Goal: Browse casually: Explore the website without a specific task or goal

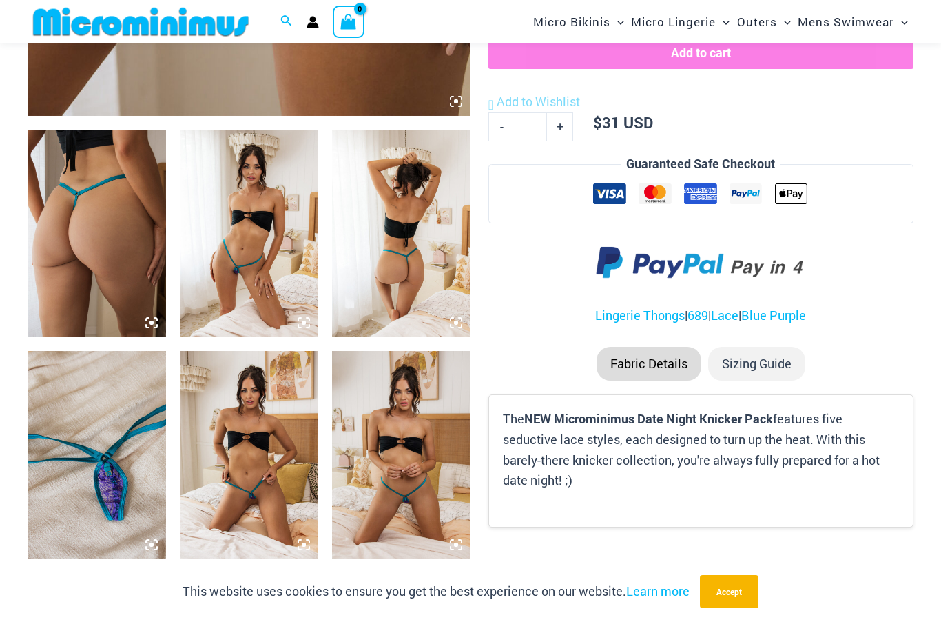
scroll to position [765, 0]
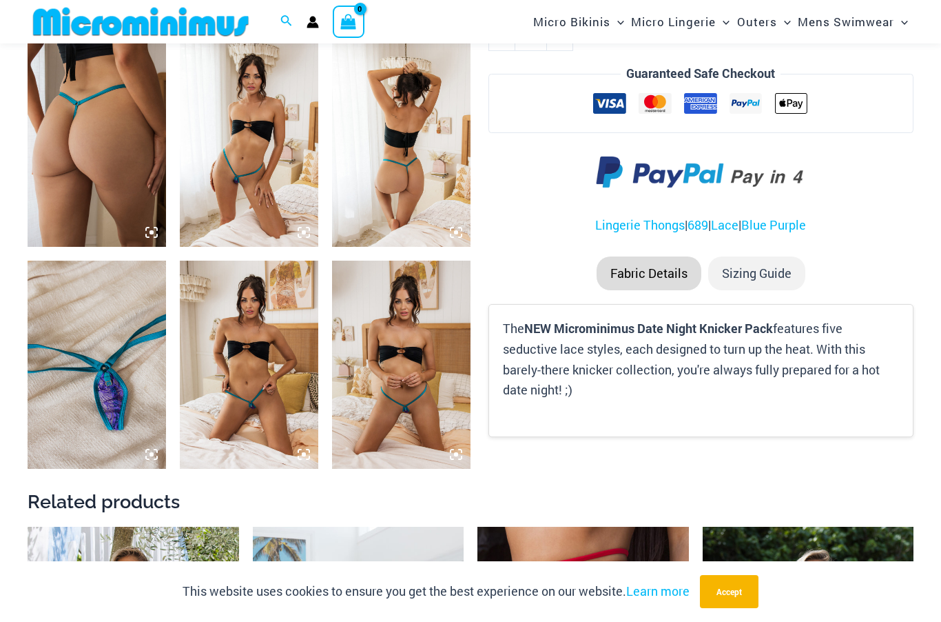
click at [413, 416] on img at bounding box center [401, 363] width 139 height 207
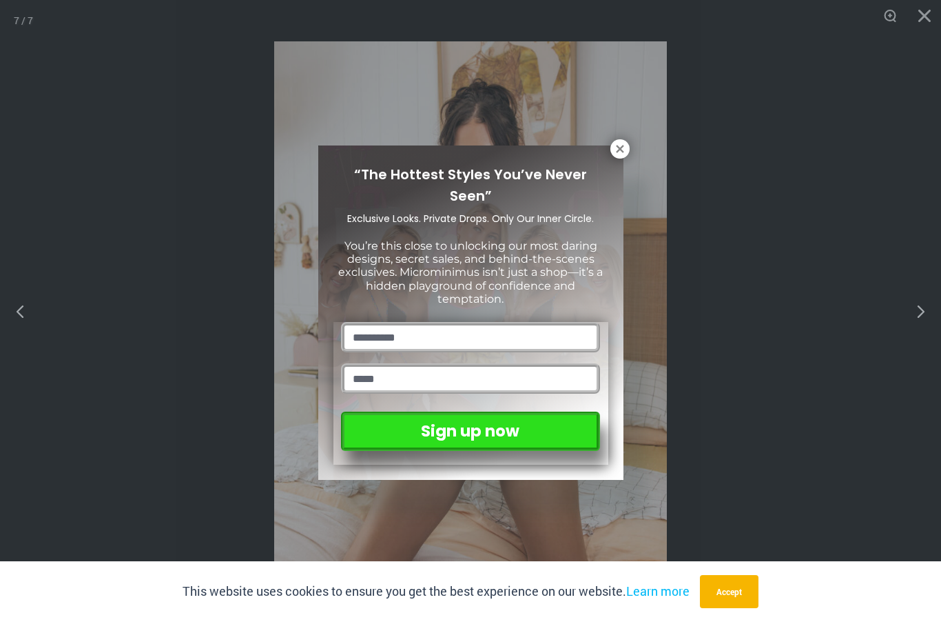
click at [617, 153] on icon at bounding box center [620, 149] width 12 height 12
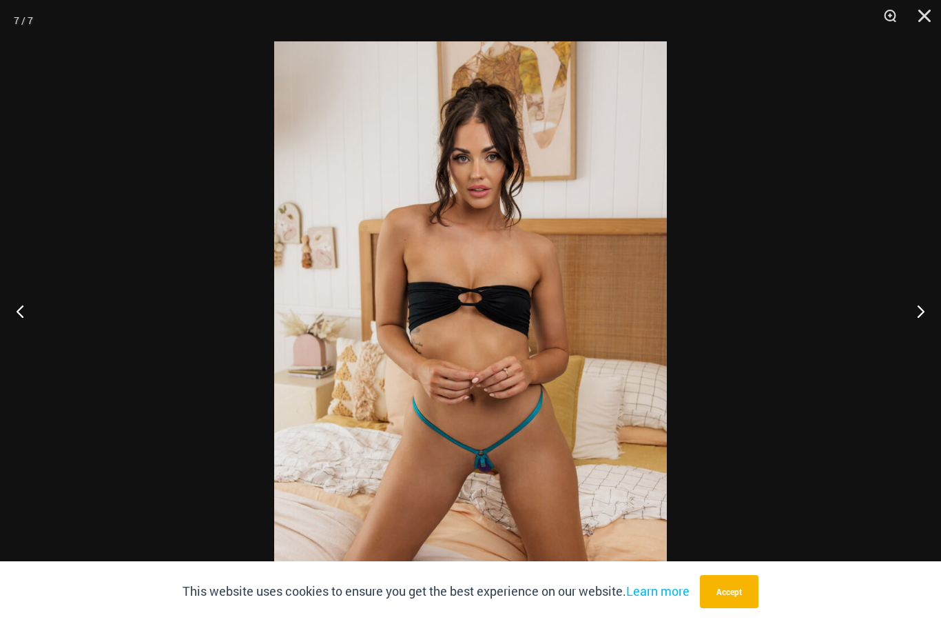
click at [915, 339] on button "Next" at bounding box center [916, 310] width 52 height 69
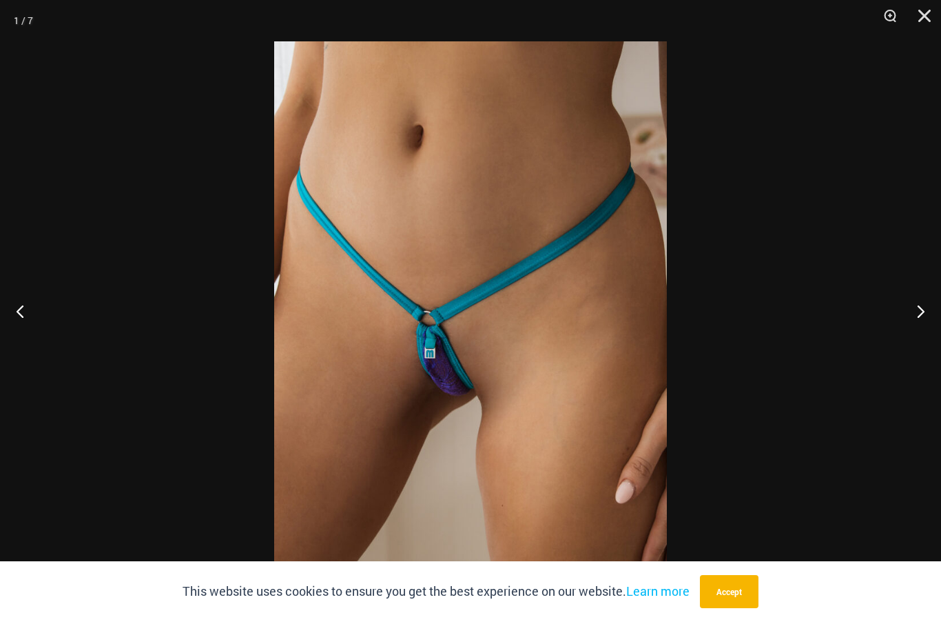
click at [928, 345] on button "Next" at bounding box center [916, 310] width 52 height 69
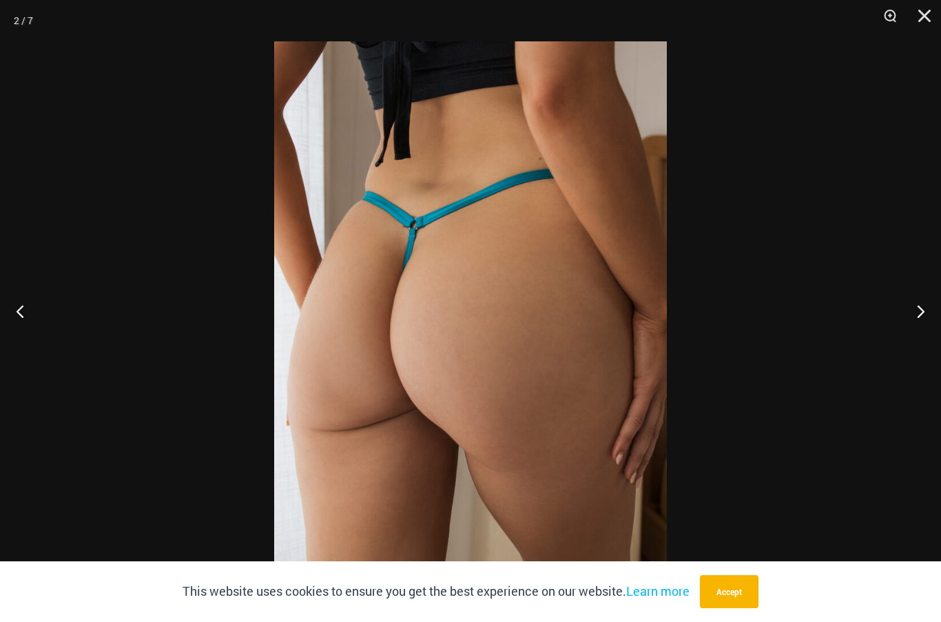
click at [937, 345] on button "Next" at bounding box center [916, 310] width 52 height 69
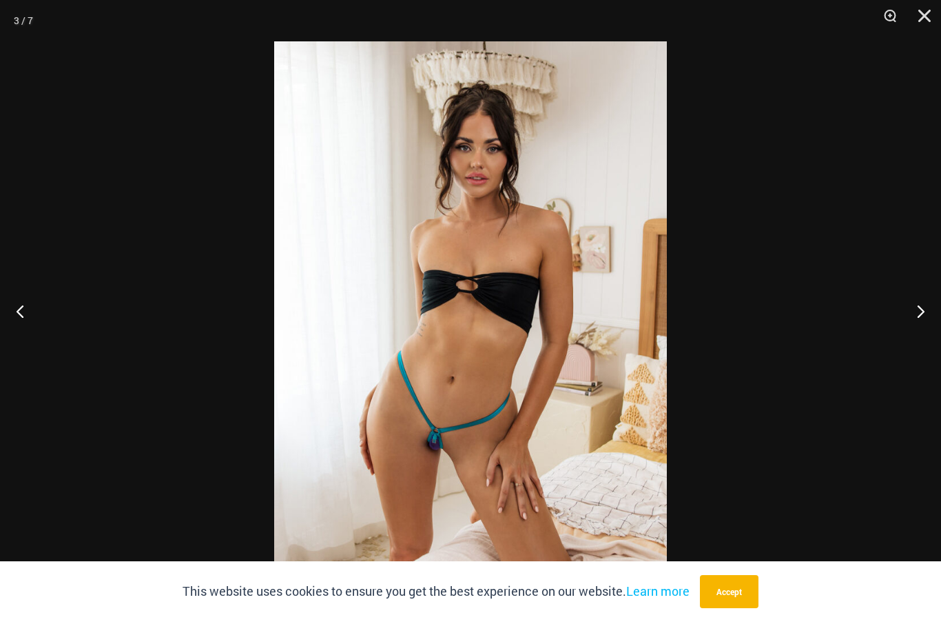
click at [937, 343] on button "Next" at bounding box center [916, 310] width 52 height 69
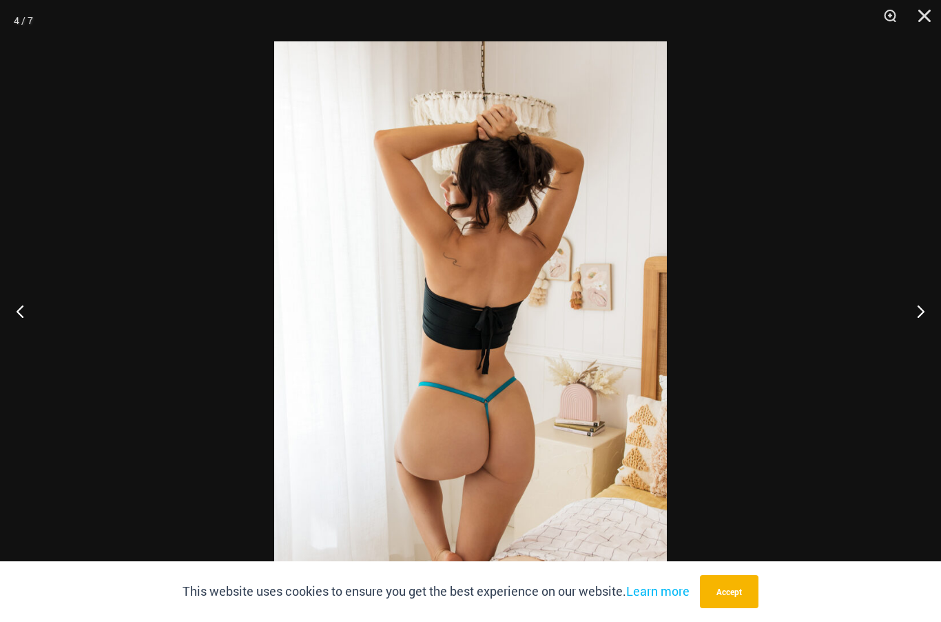
click at [939, 343] on button "Next" at bounding box center [916, 310] width 52 height 69
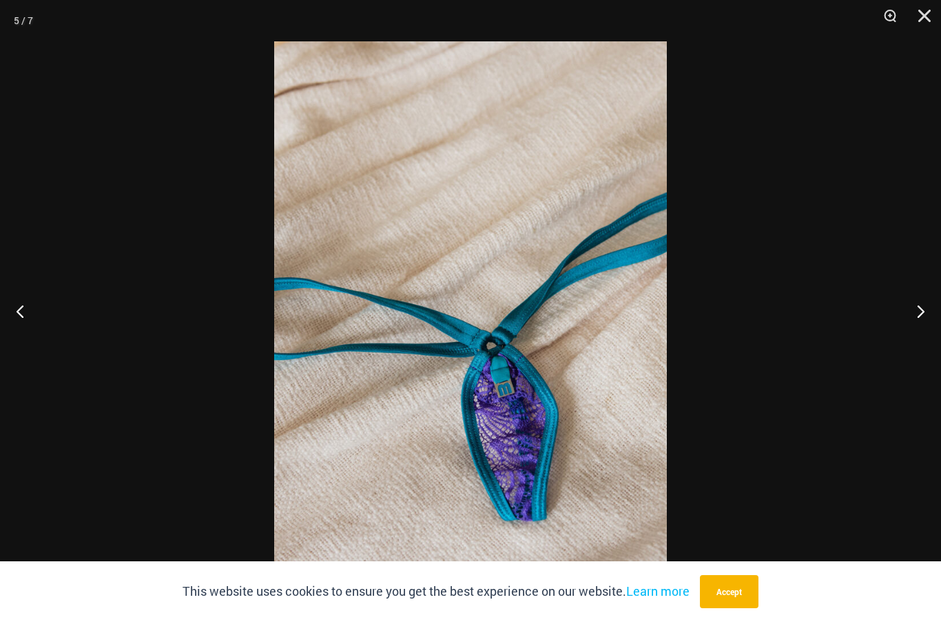
click at [930, 342] on button "Next" at bounding box center [916, 310] width 52 height 69
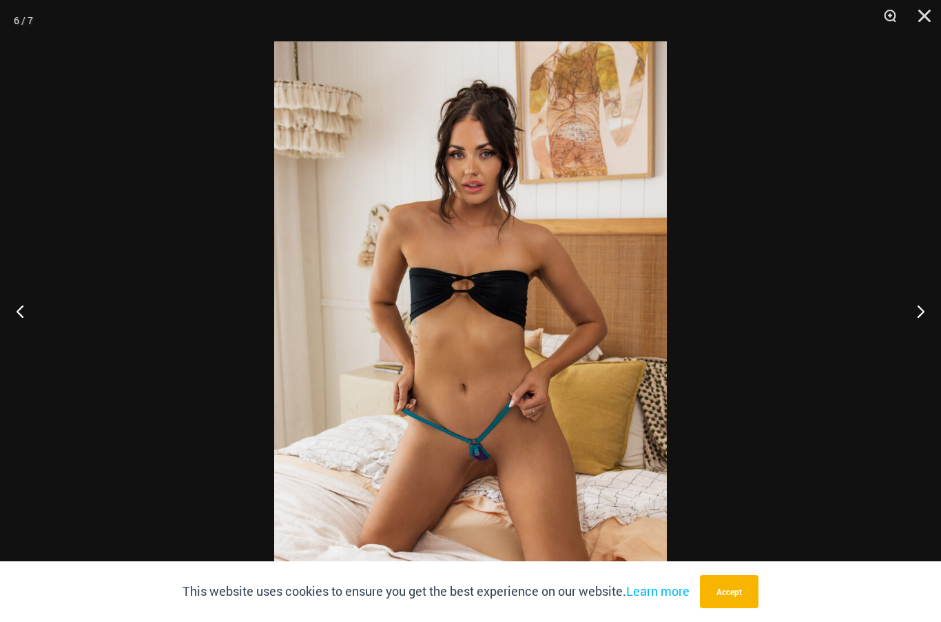
click at [923, 339] on button "Next" at bounding box center [916, 310] width 52 height 69
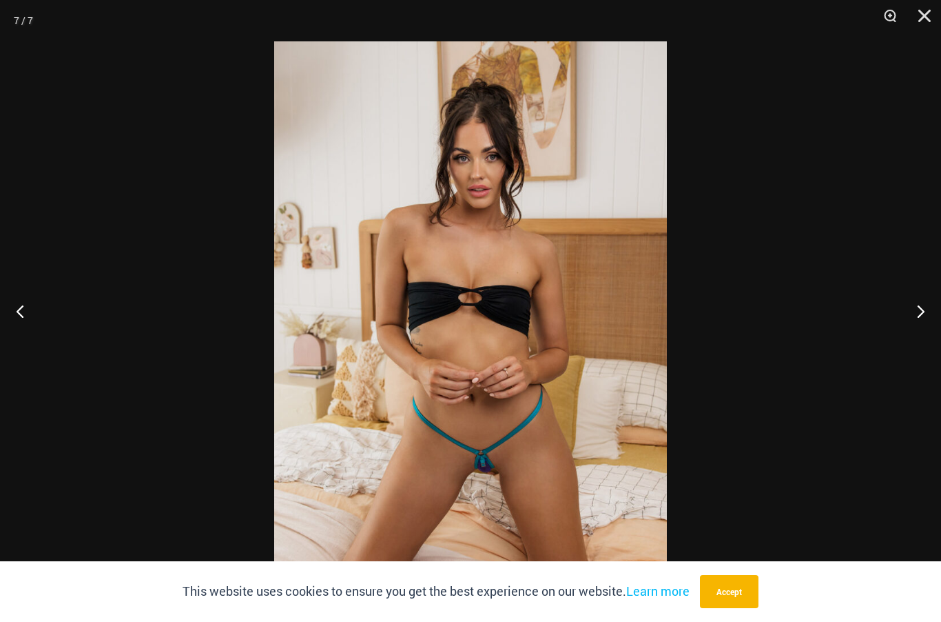
click at [926, 345] on button "Next" at bounding box center [916, 310] width 52 height 69
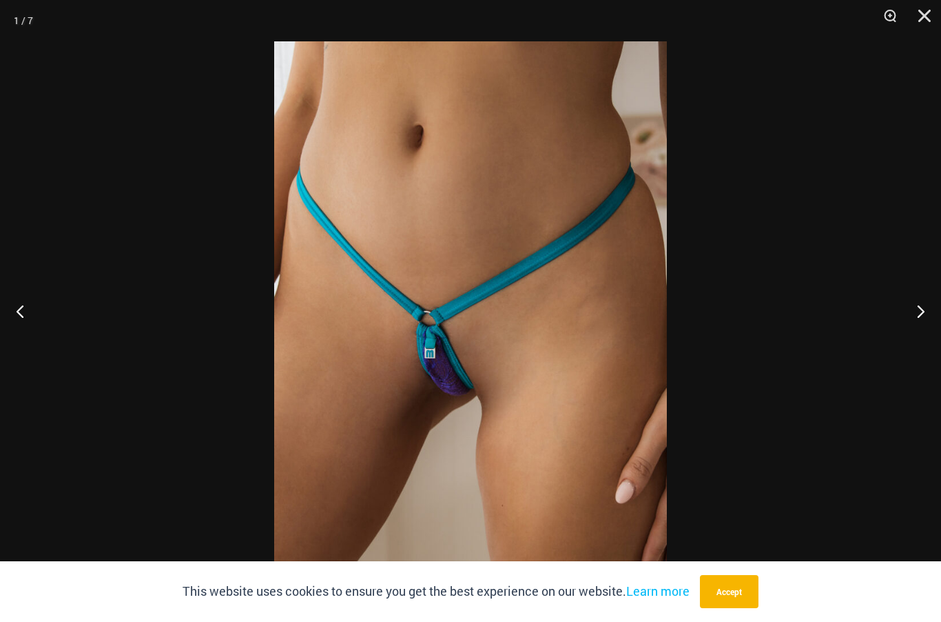
click at [933, 341] on button "Next" at bounding box center [916, 310] width 52 height 69
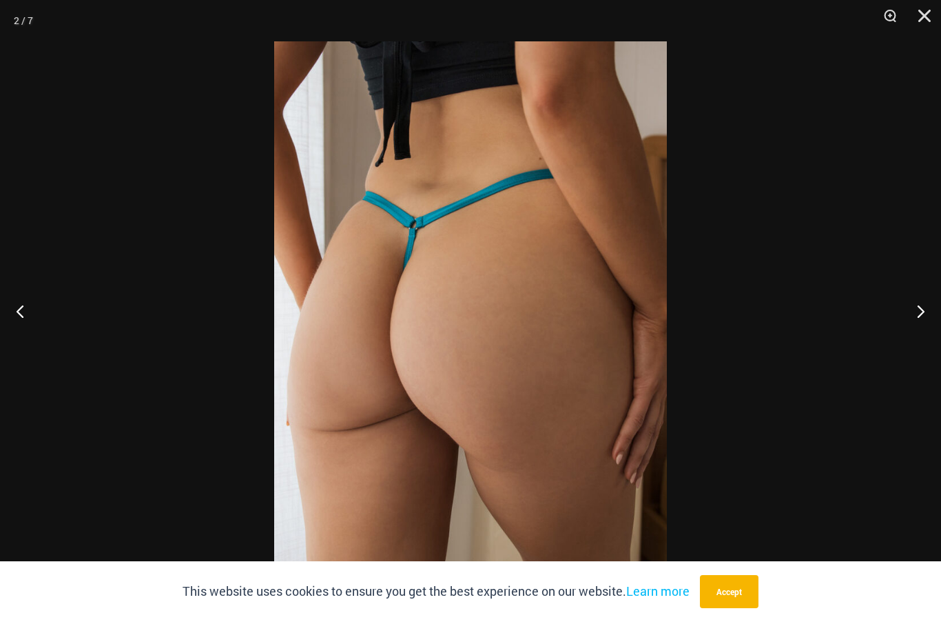
click at [925, 343] on button "Next" at bounding box center [916, 310] width 52 height 69
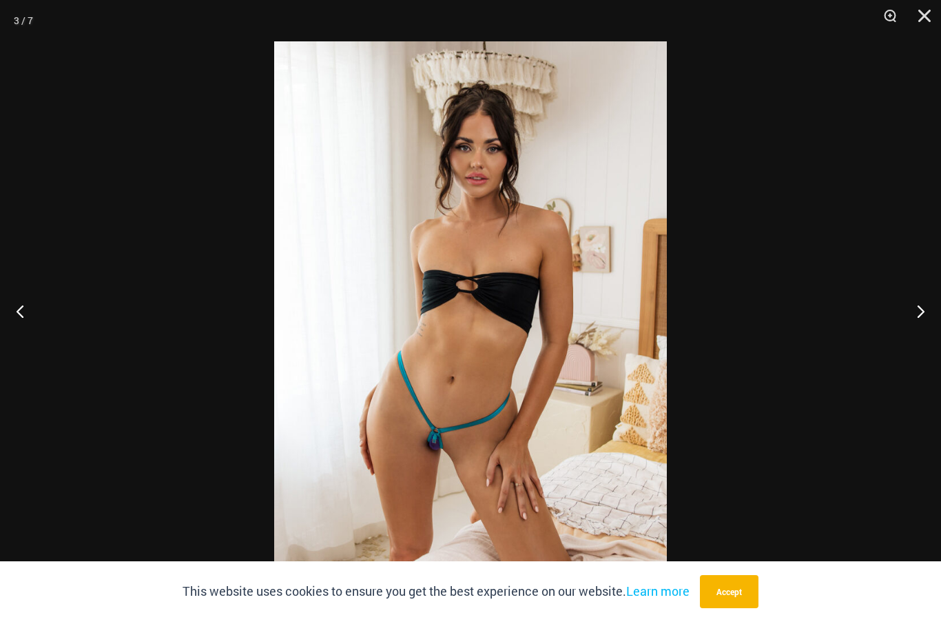
click at [933, 18] on button "Close" at bounding box center [920, 20] width 34 height 41
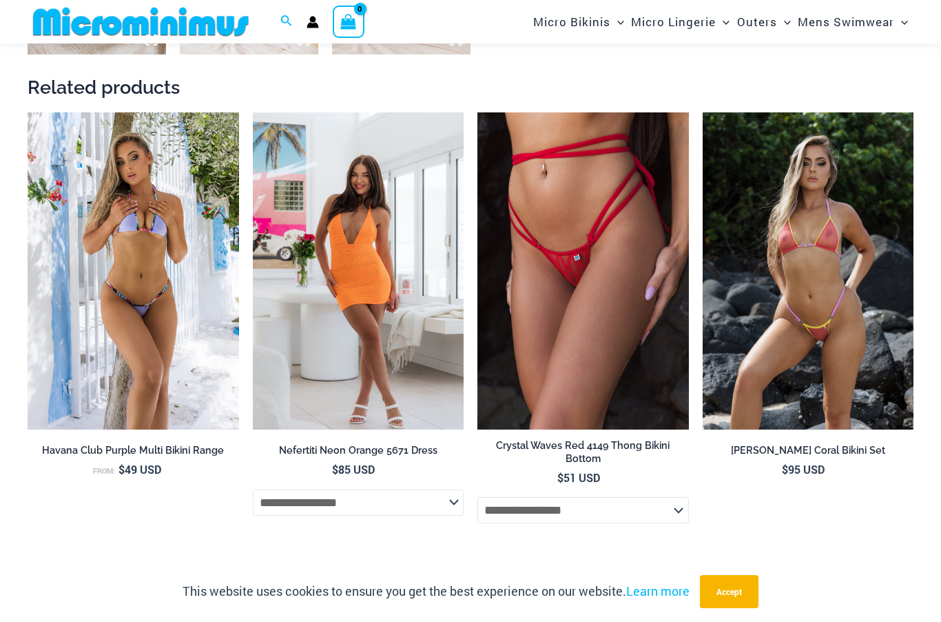
scroll to position [1181, 0]
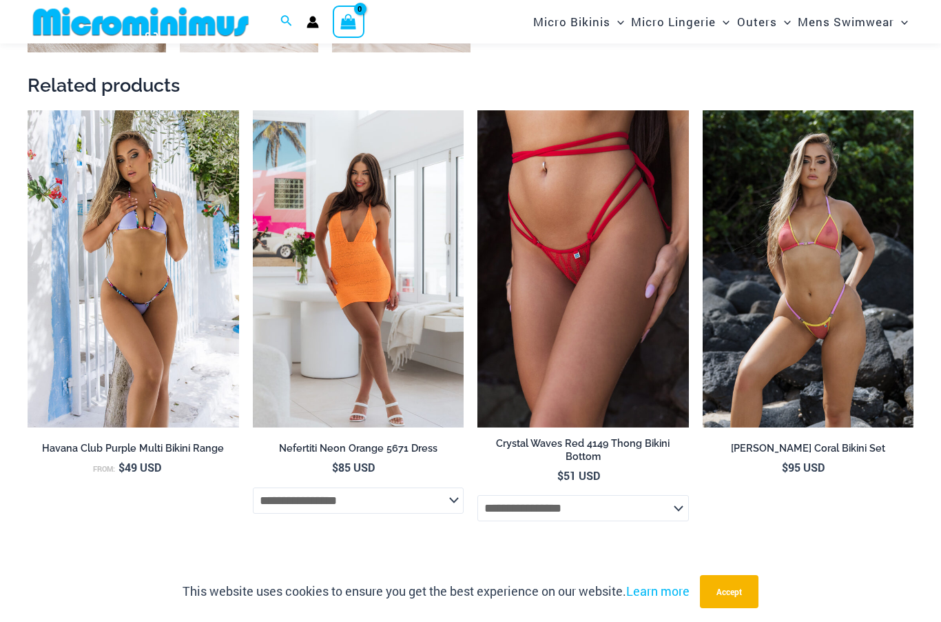
click at [703, 110] on img at bounding box center [703, 110] width 0 height 0
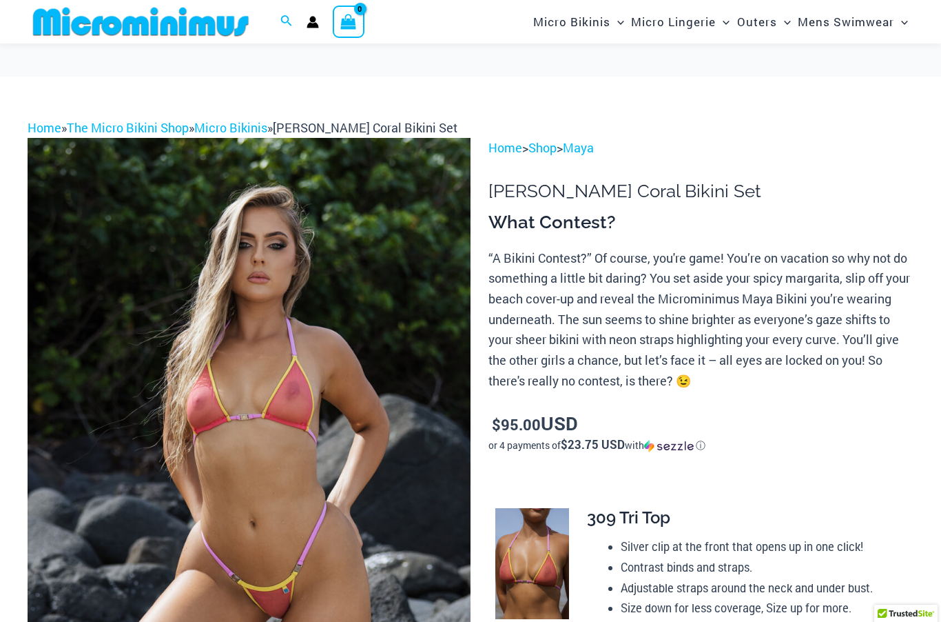
click at [336, 347] on img at bounding box center [249, 470] width 443 height 665
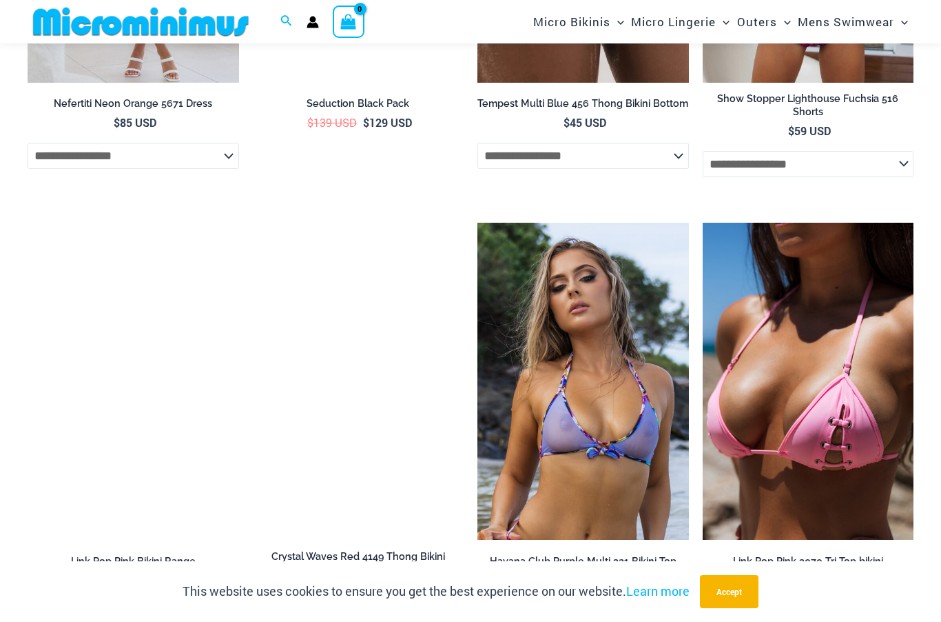
scroll to position [2022, 0]
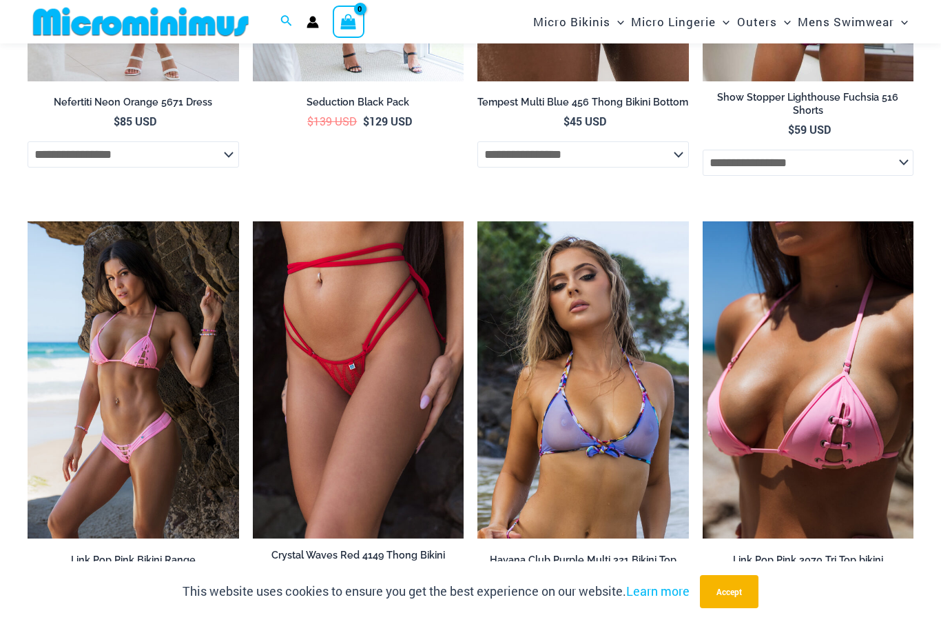
click at [478, 221] on img at bounding box center [478, 221] width 0 height 0
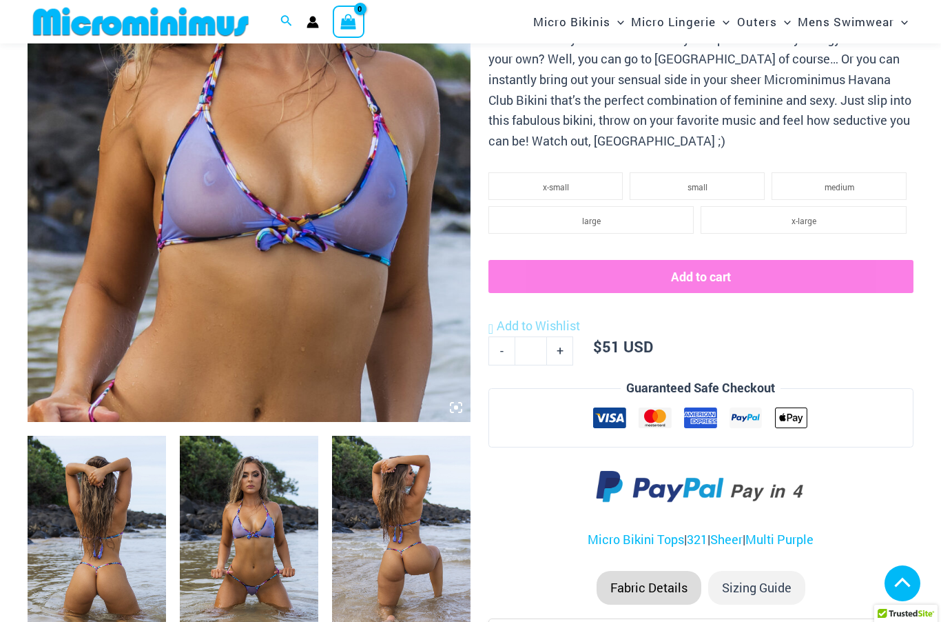
click at [461, 409] on icon at bounding box center [460, 410] width 3 height 3
click at [464, 417] on img at bounding box center [249, 89] width 443 height 665
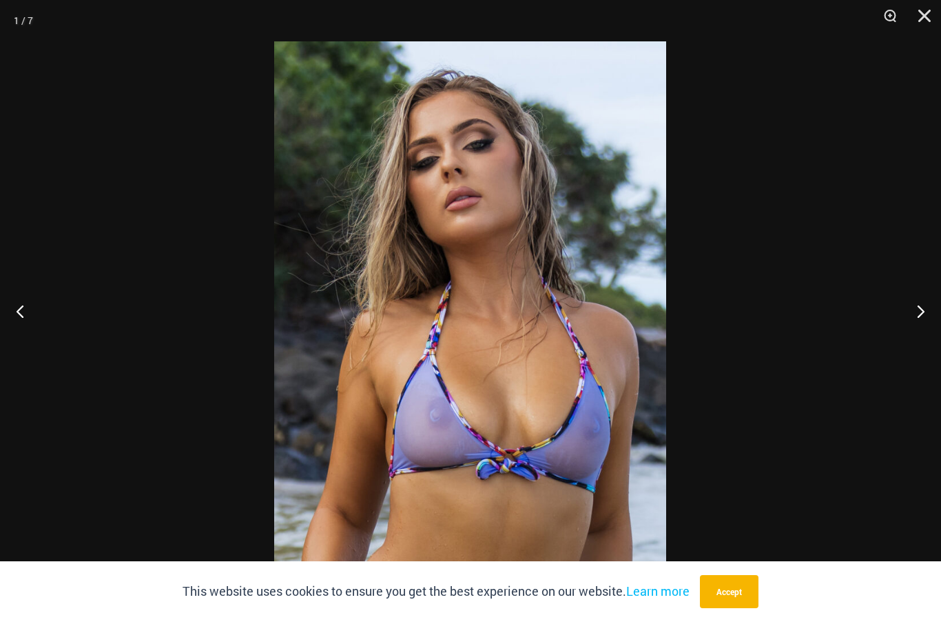
click at [923, 342] on button "Next" at bounding box center [916, 310] width 52 height 69
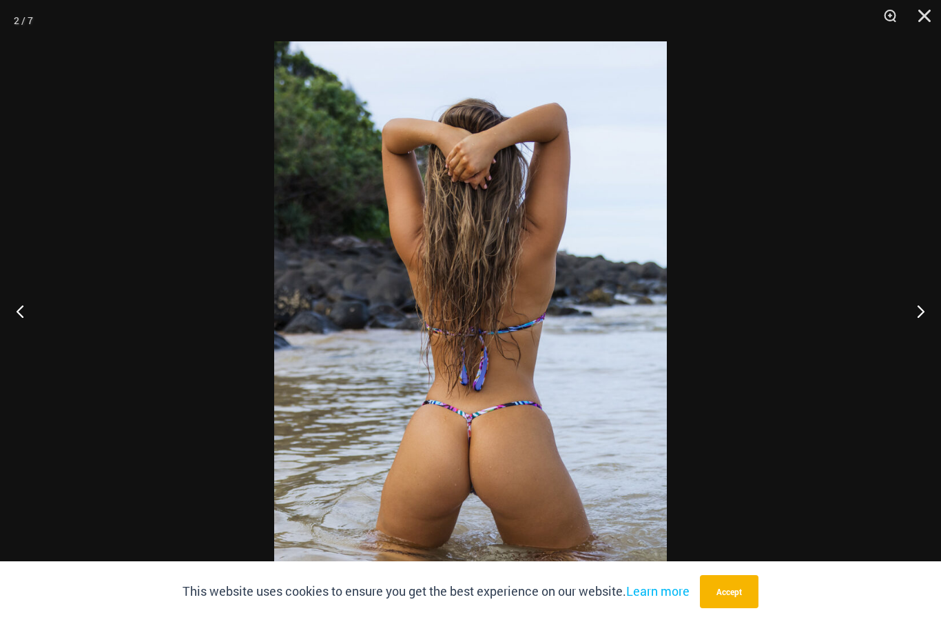
click at [926, 342] on button "Next" at bounding box center [916, 310] width 52 height 69
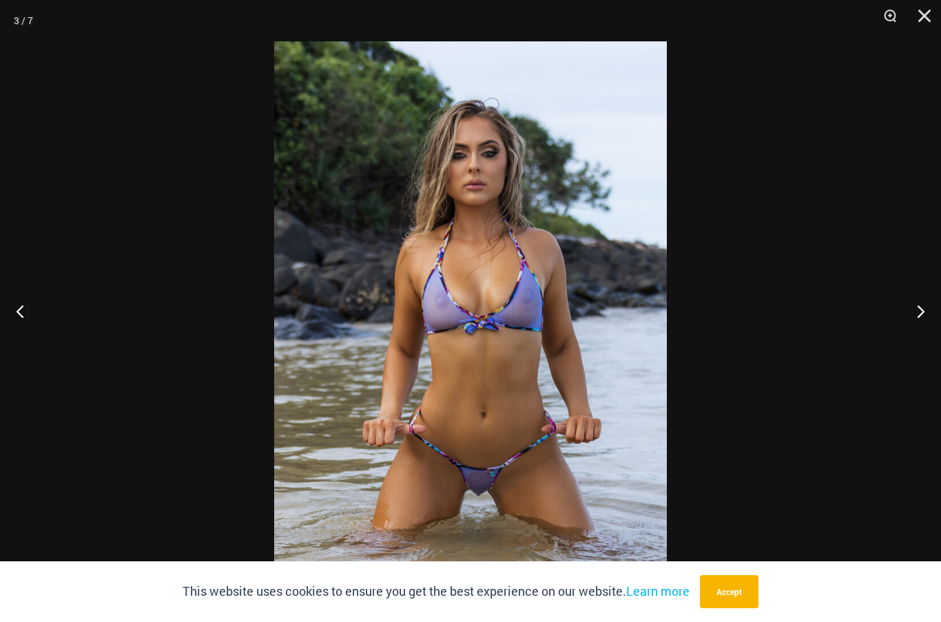
click at [923, 345] on button "Next" at bounding box center [916, 310] width 52 height 69
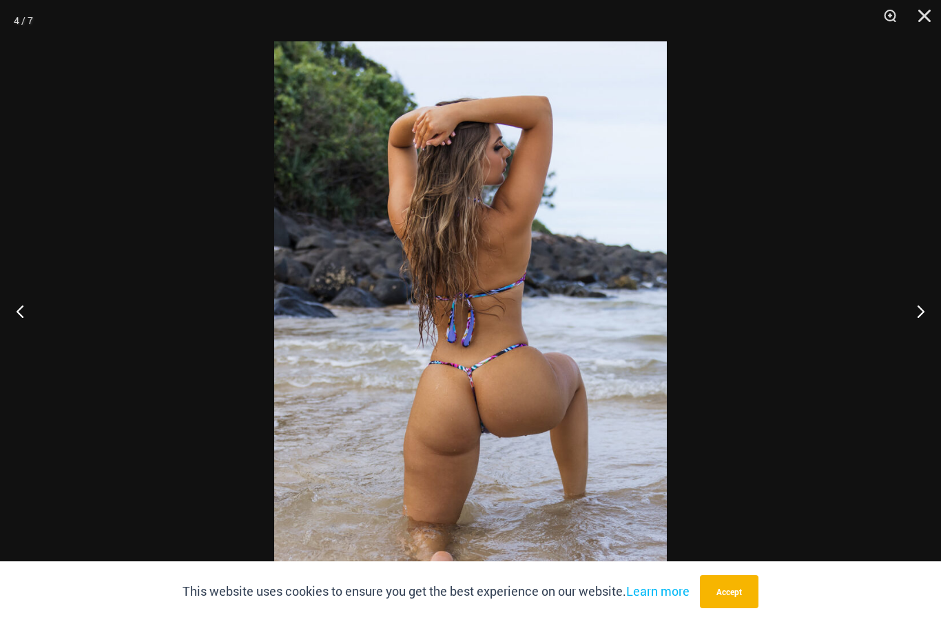
click at [924, 345] on button "Next" at bounding box center [916, 310] width 52 height 69
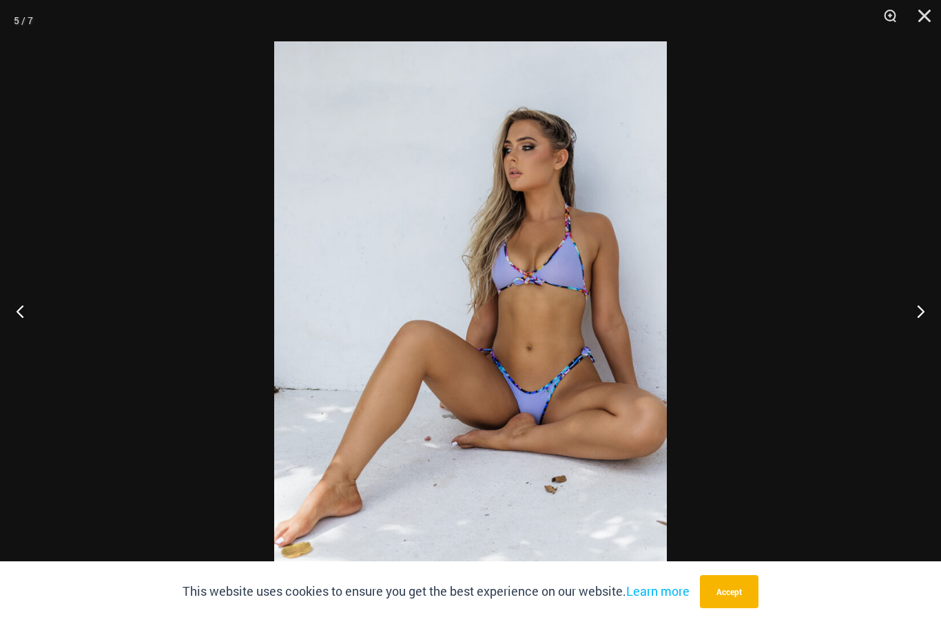
click at [921, 345] on button "Next" at bounding box center [916, 310] width 52 height 69
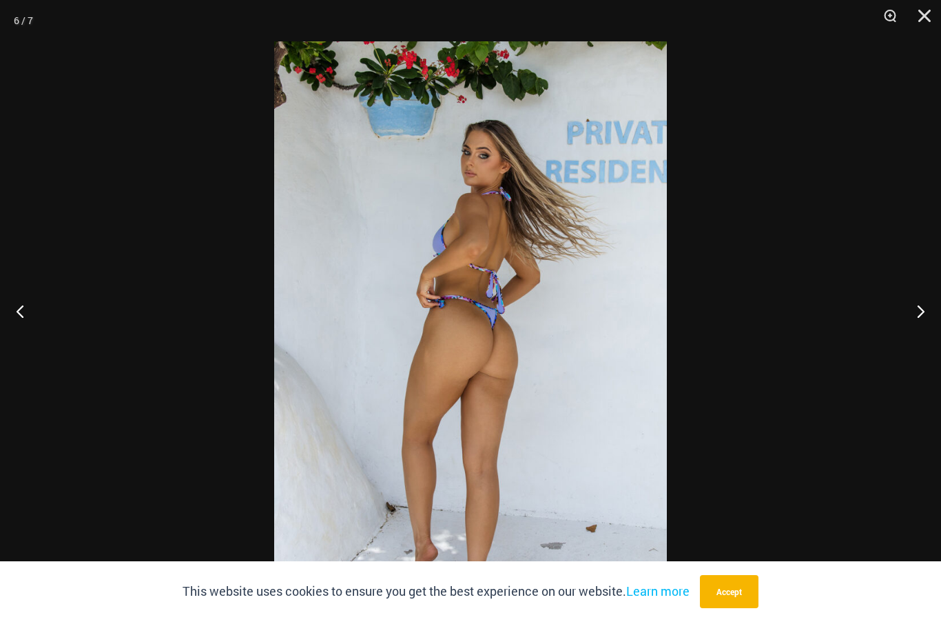
click at [923, 340] on button "Next" at bounding box center [916, 310] width 52 height 69
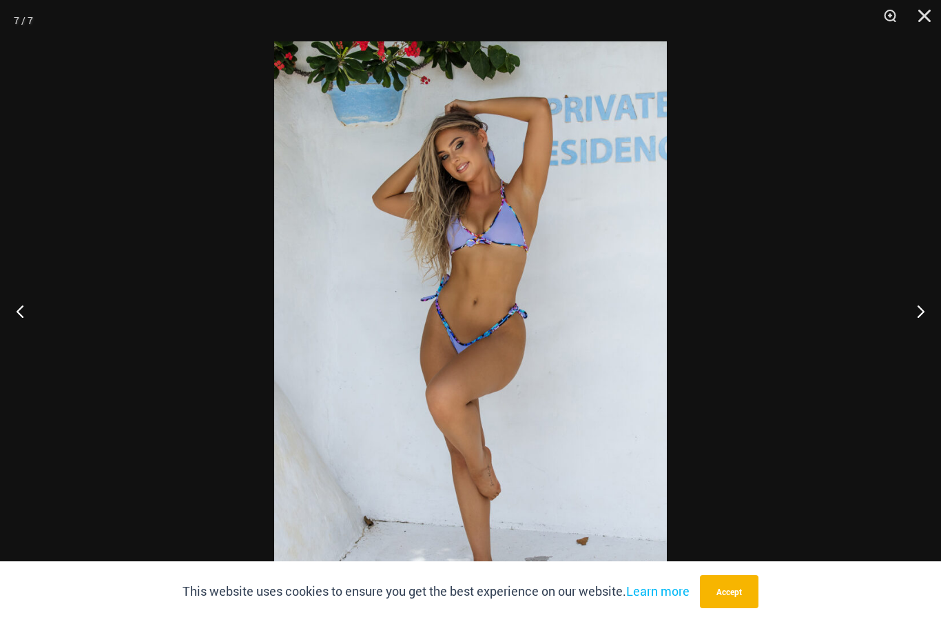
click at [923, 345] on button "Next" at bounding box center [916, 310] width 52 height 69
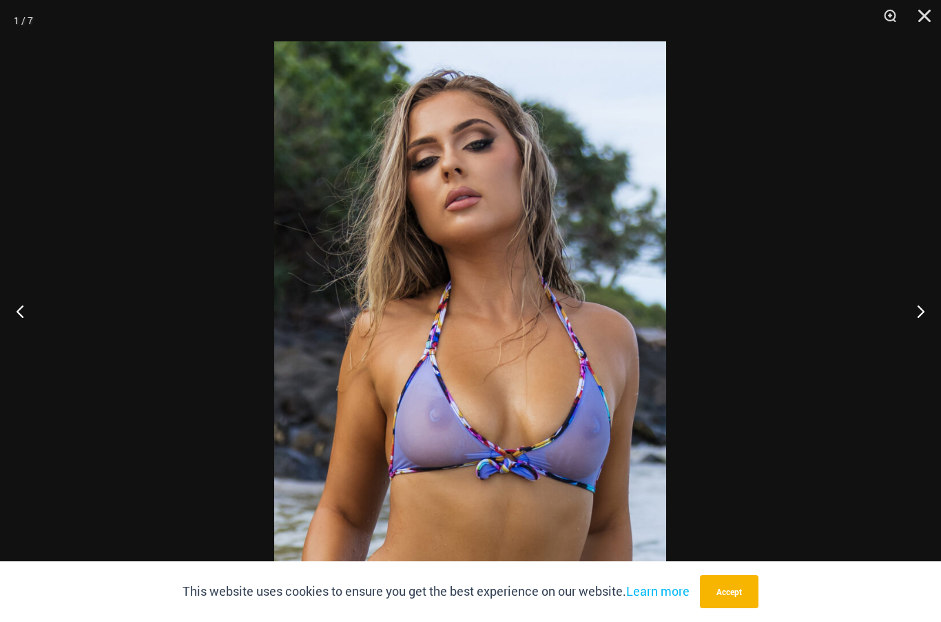
click at [926, 345] on button "Next" at bounding box center [916, 310] width 52 height 69
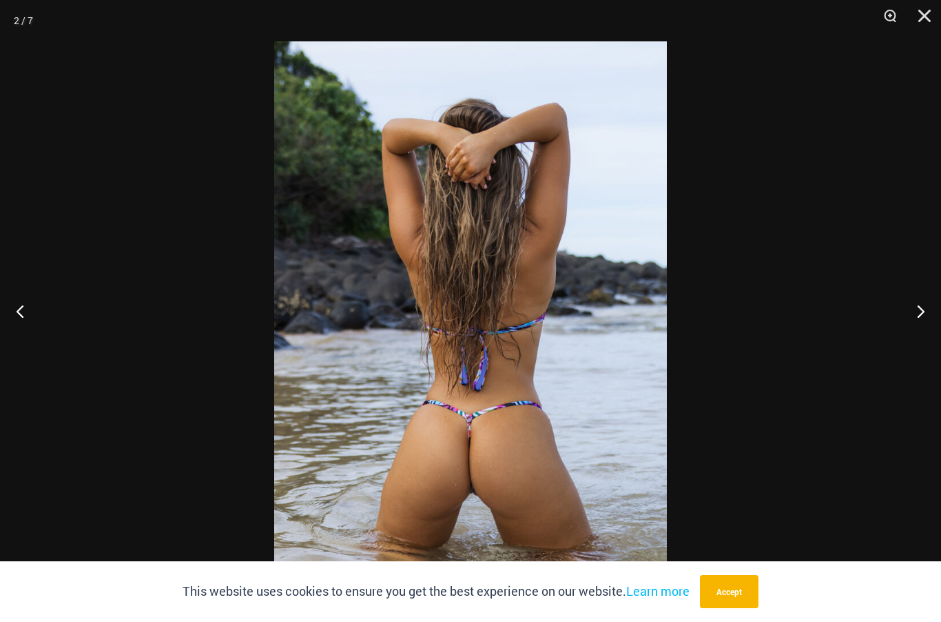
click at [926, 15] on button "Close" at bounding box center [920, 20] width 34 height 41
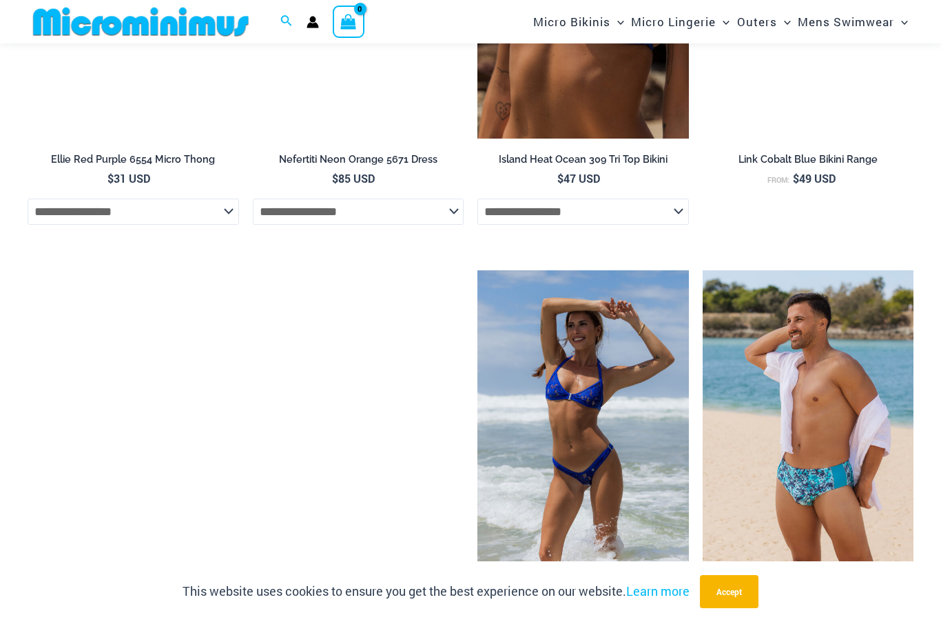
scroll to position [4171, 0]
